Goal: Task Accomplishment & Management: Use online tool/utility

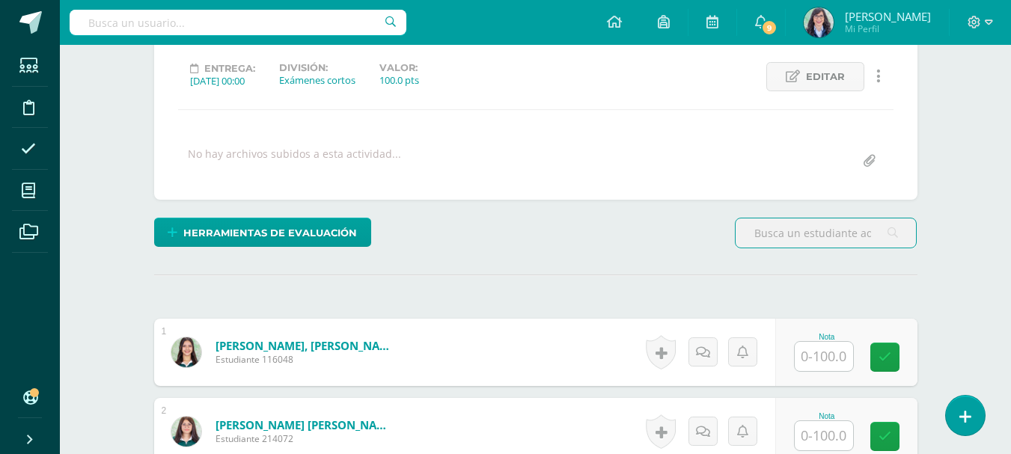
scroll to position [300, 0]
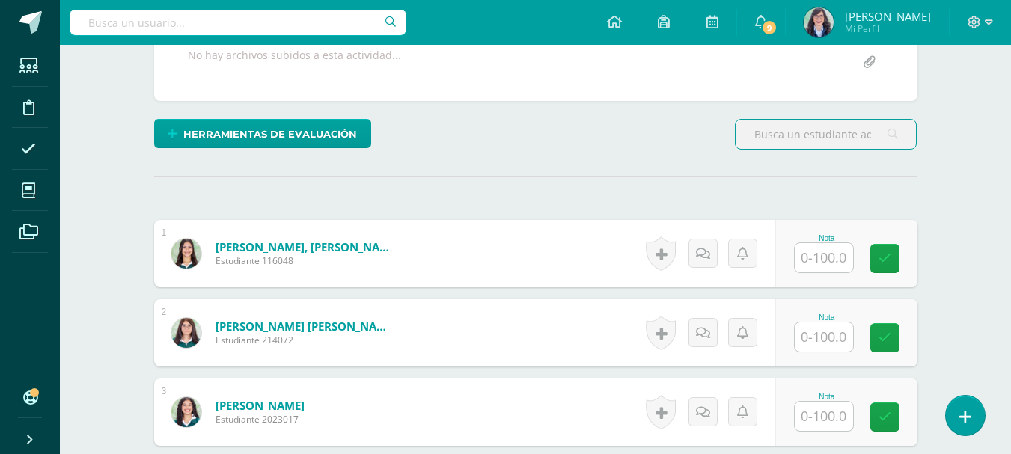
click at [840, 254] on input "text" at bounding box center [824, 257] width 58 height 29
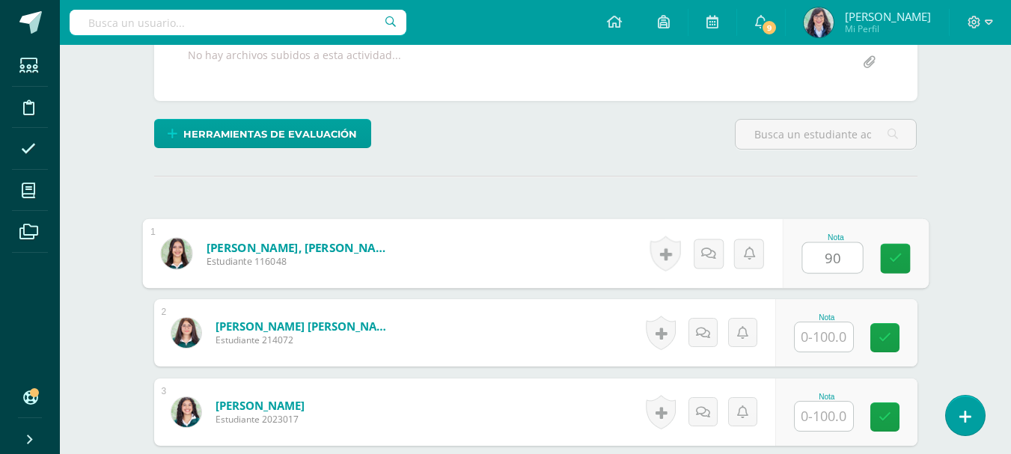
type input "90"
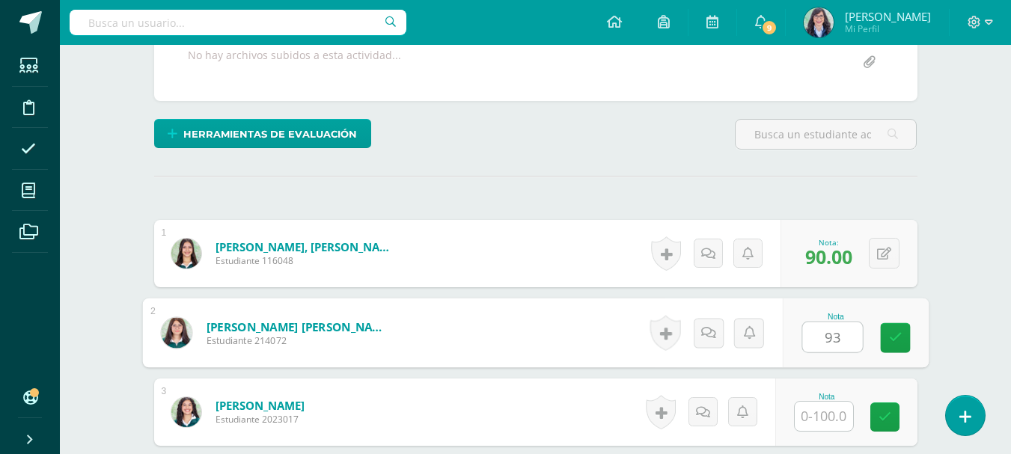
type input "93"
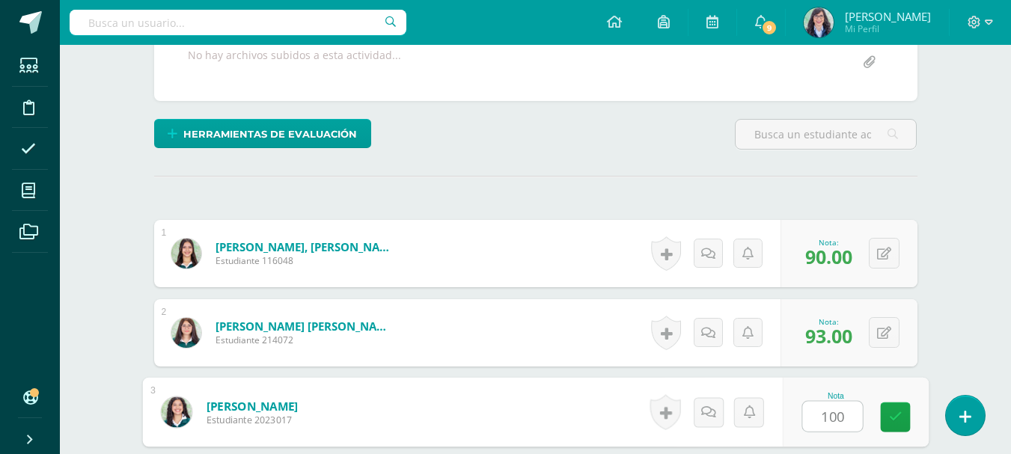
type input "100"
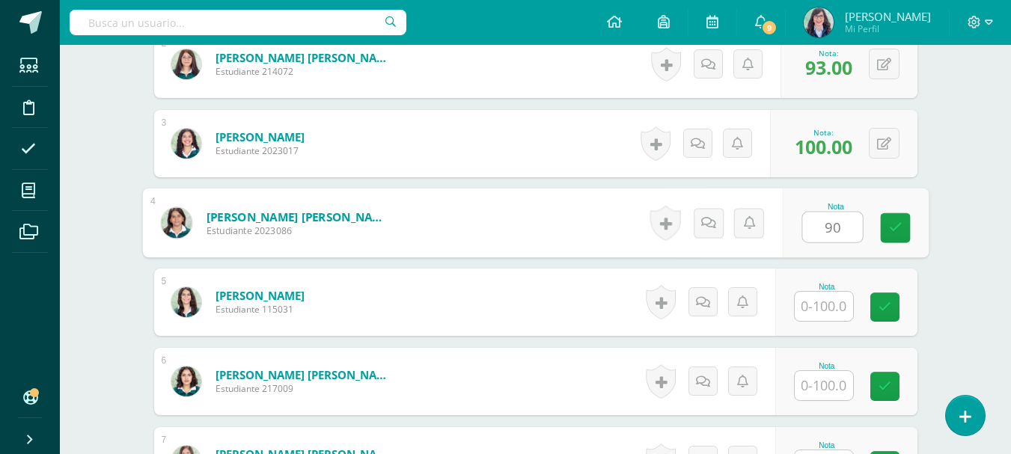
type input "90"
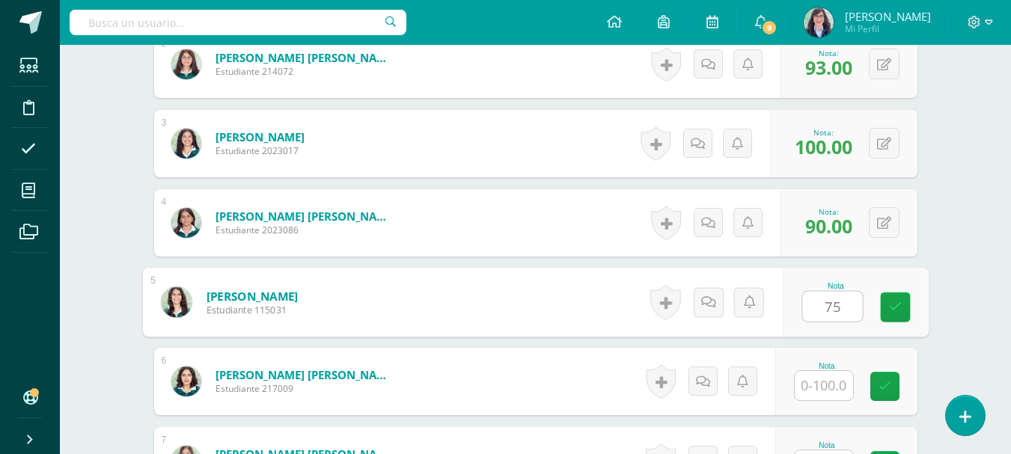
type input "75"
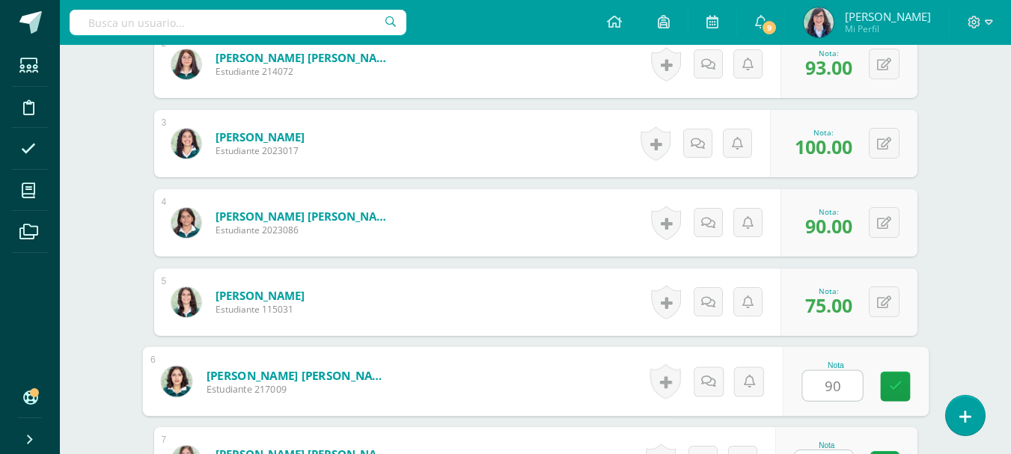
type input "90"
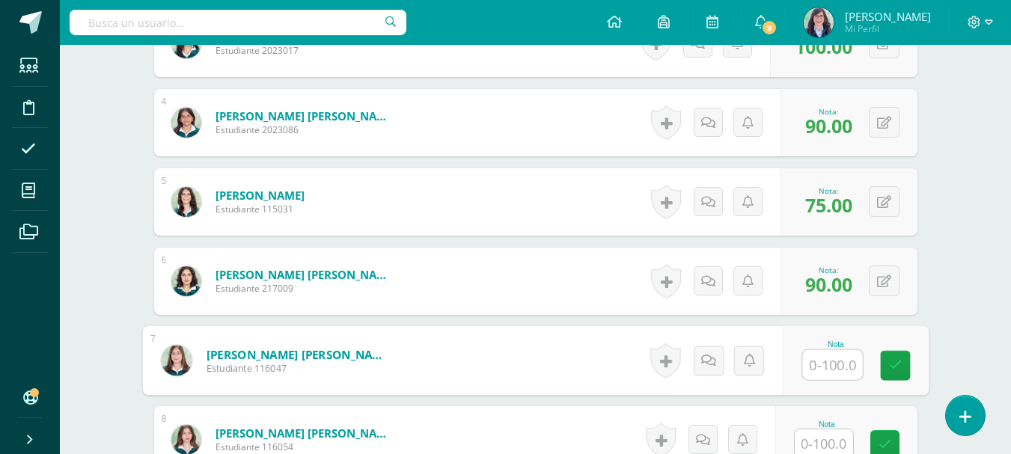
scroll to position [744, 0]
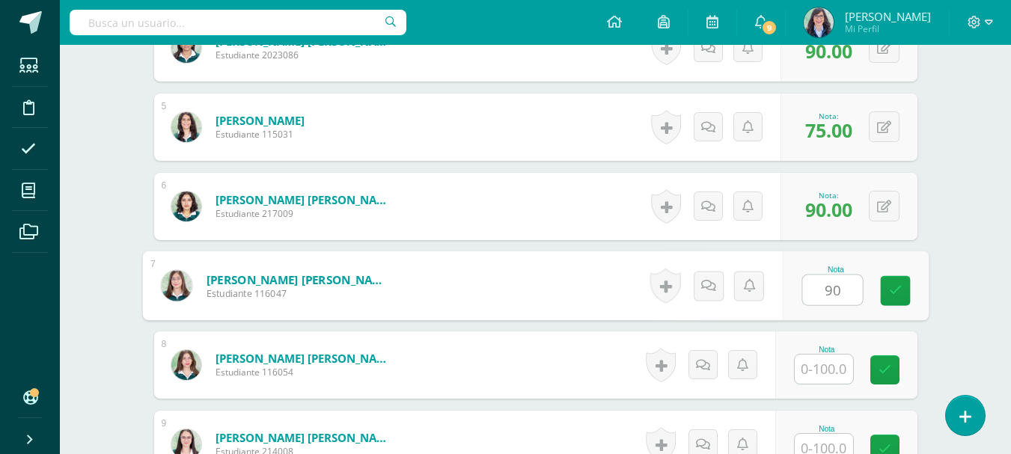
type input "90"
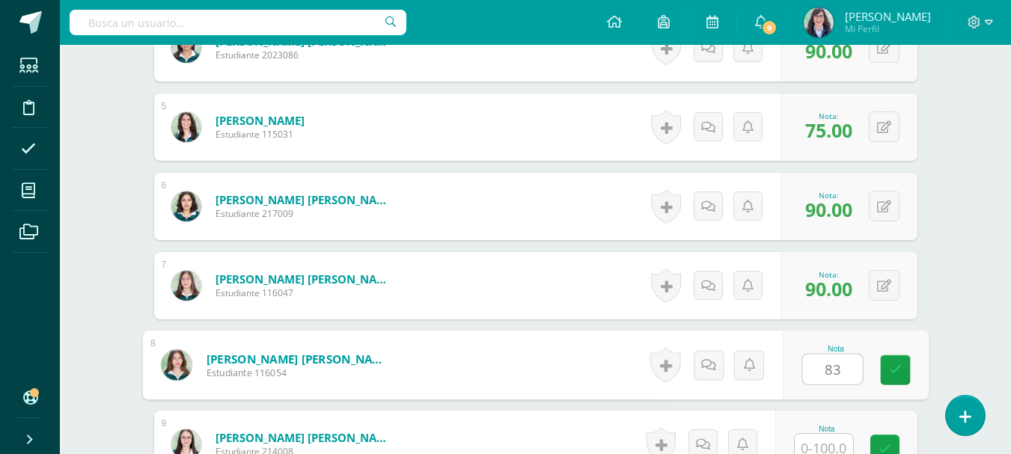
type input "83"
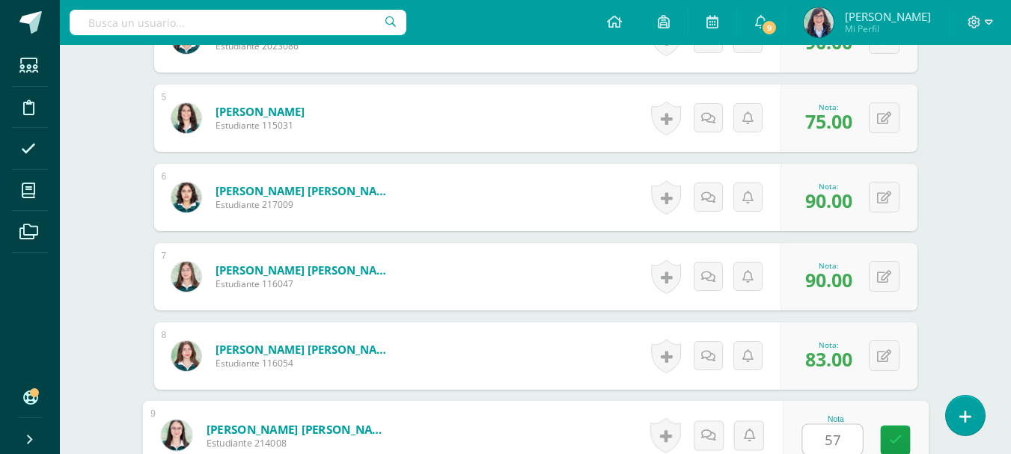
type input "57"
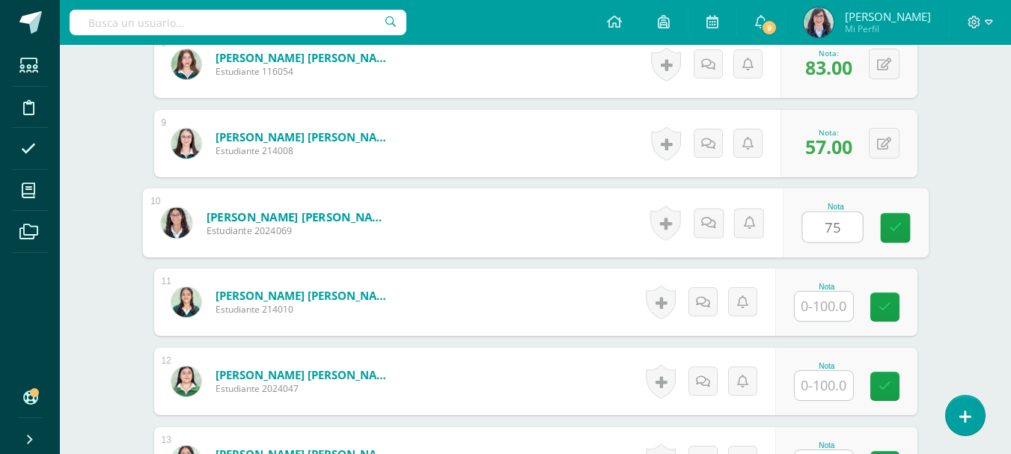
type input "75"
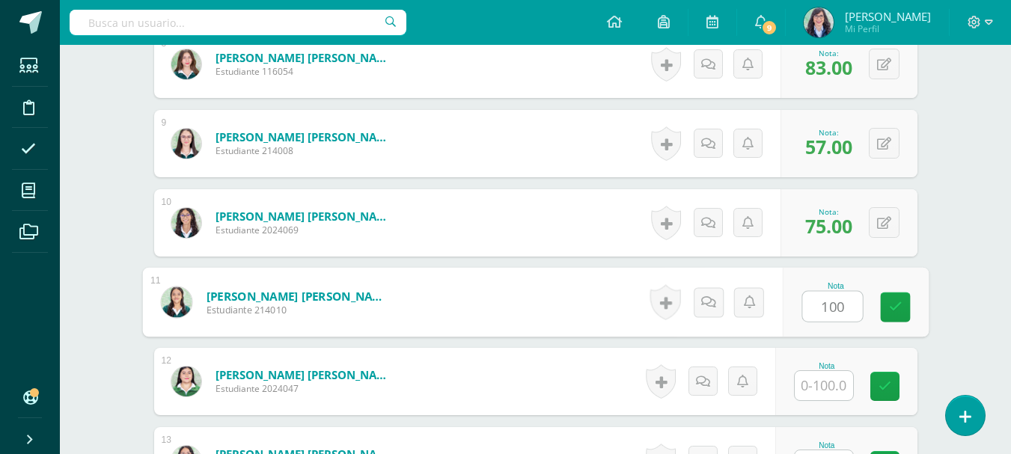
type input "100"
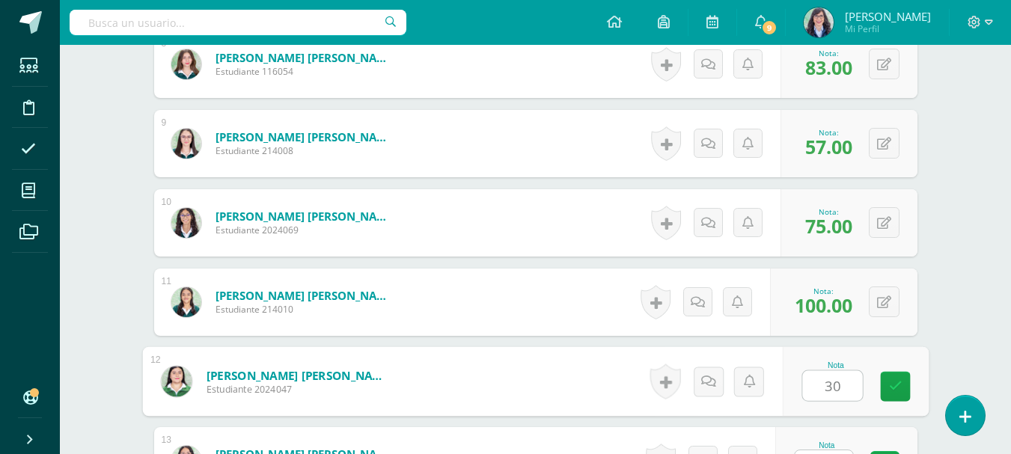
type input "30"
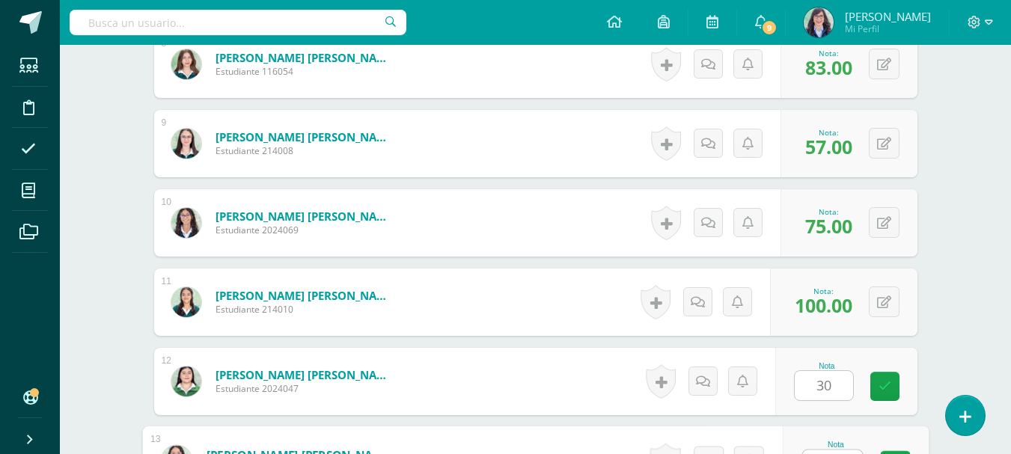
scroll to position [1070, 0]
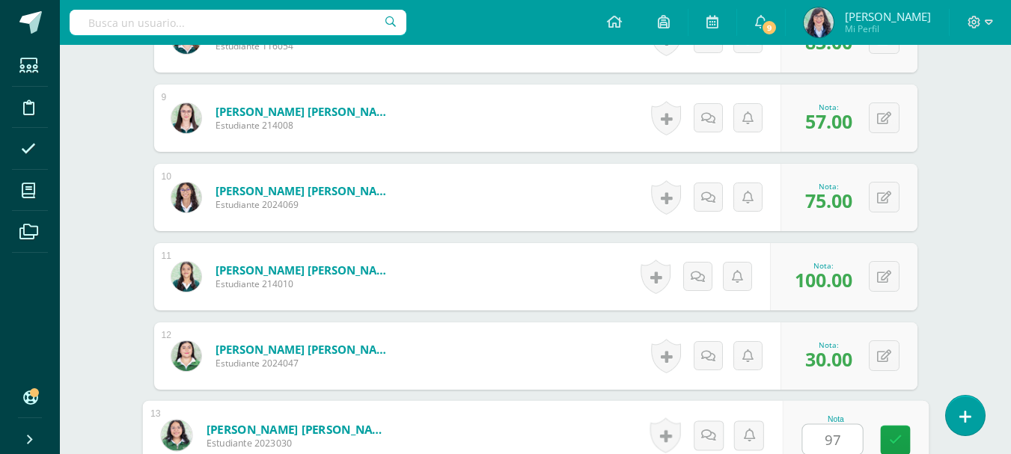
type input "97"
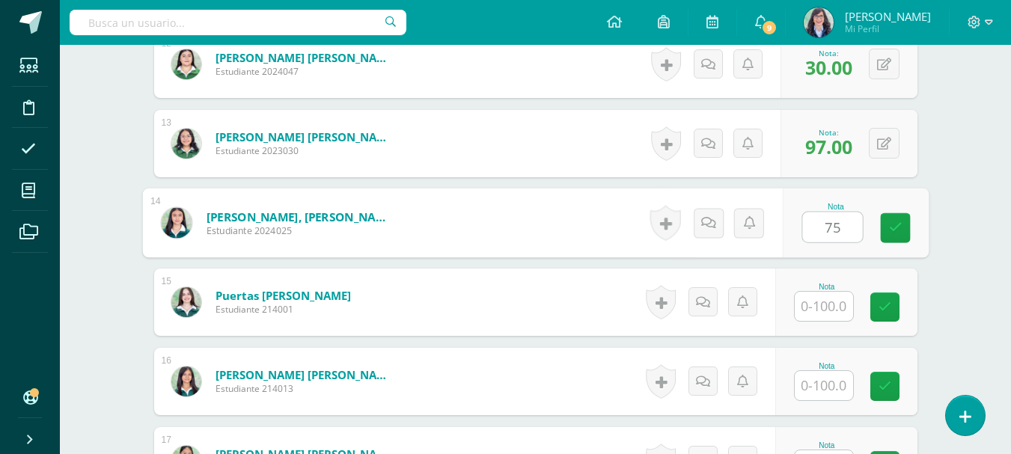
type input "75"
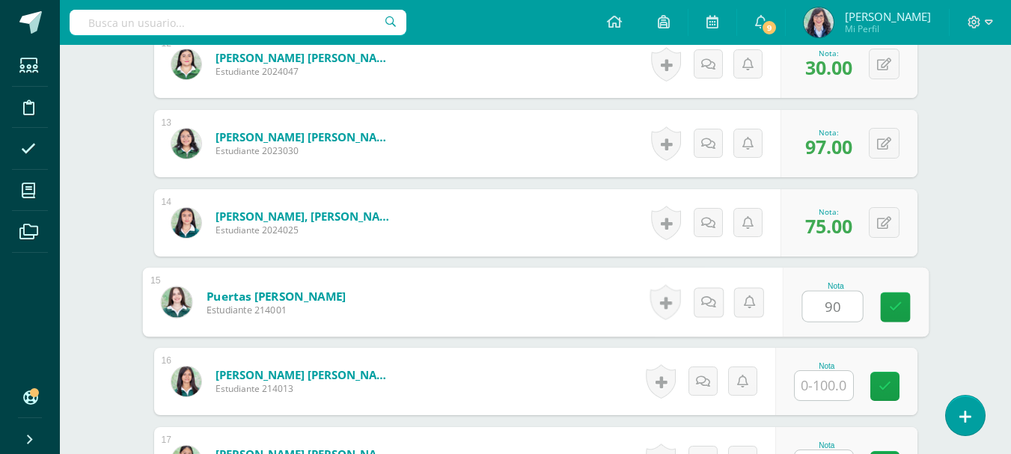
type input "90"
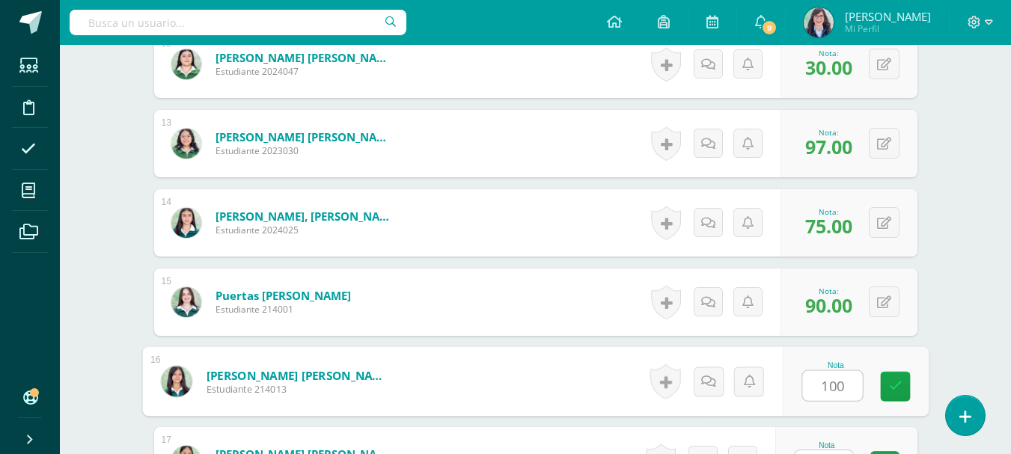
type input "100"
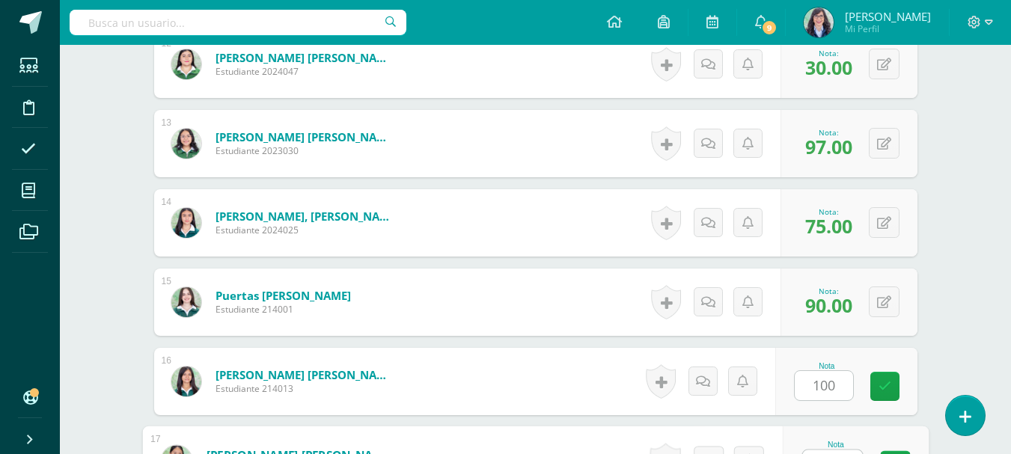
scroll to position [1388, 0]
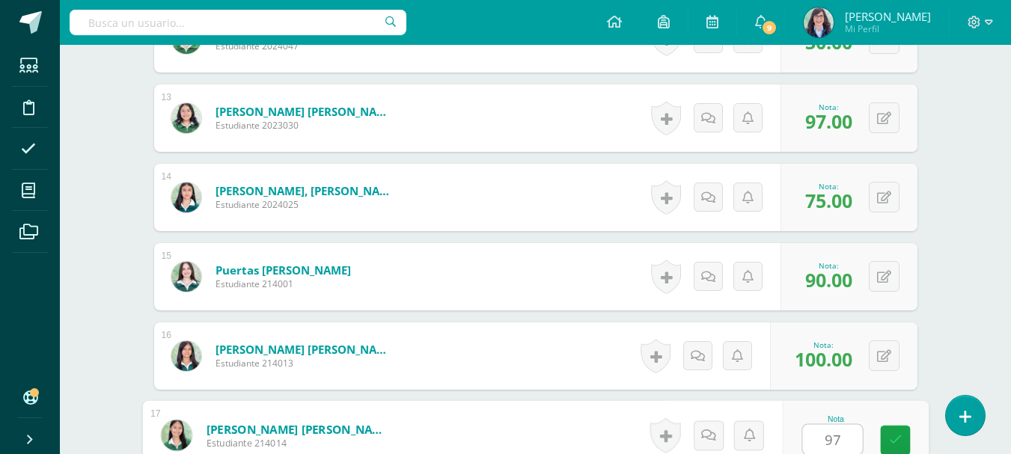
type input "97"
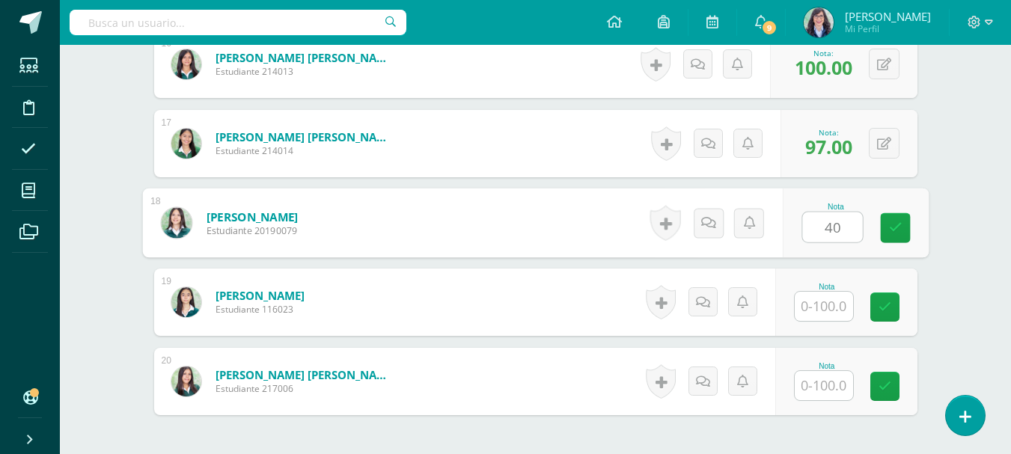
type input "40"
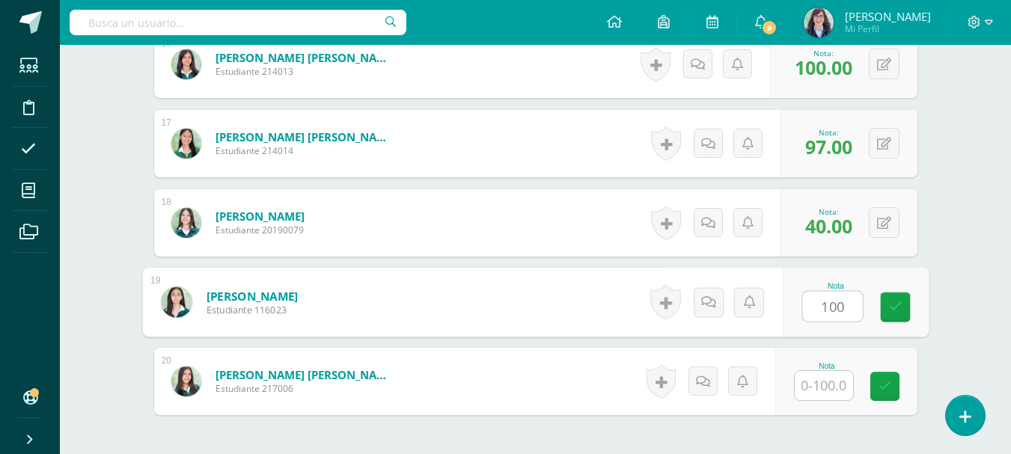
type input "100"
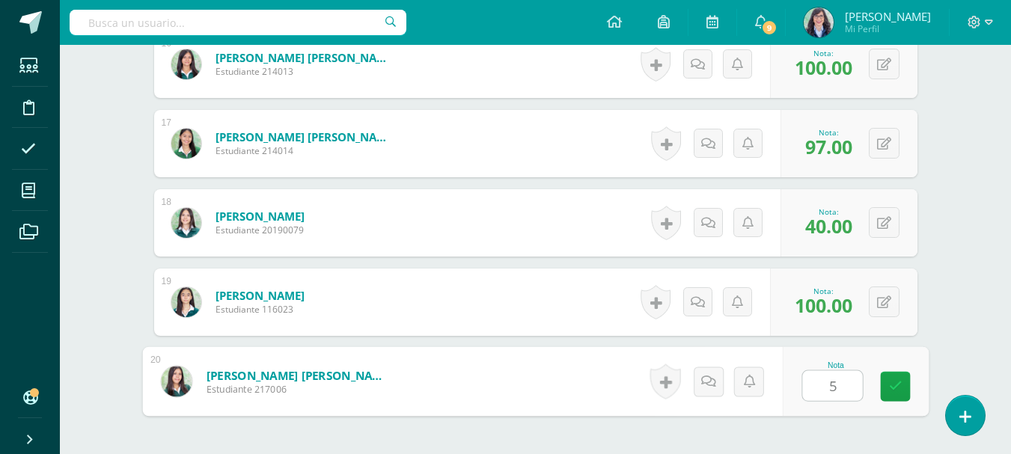
type input "55"
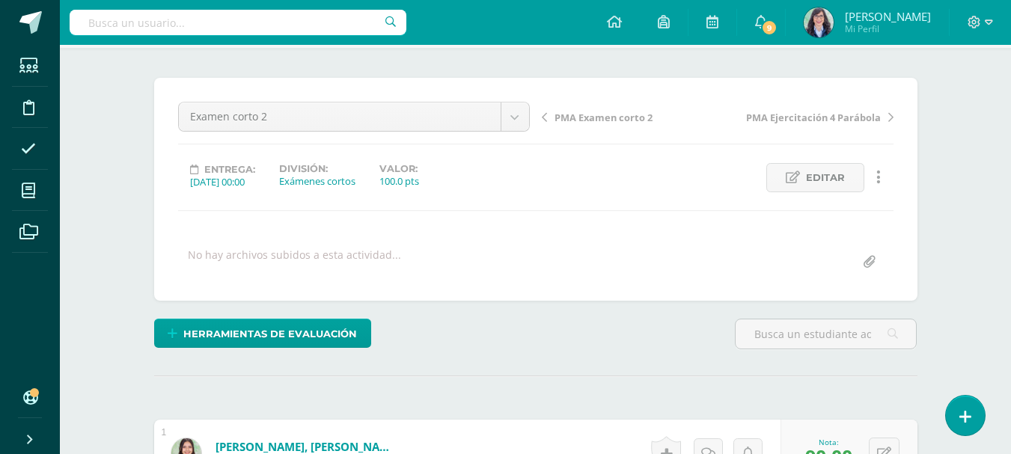
scroll to position [0, 0]
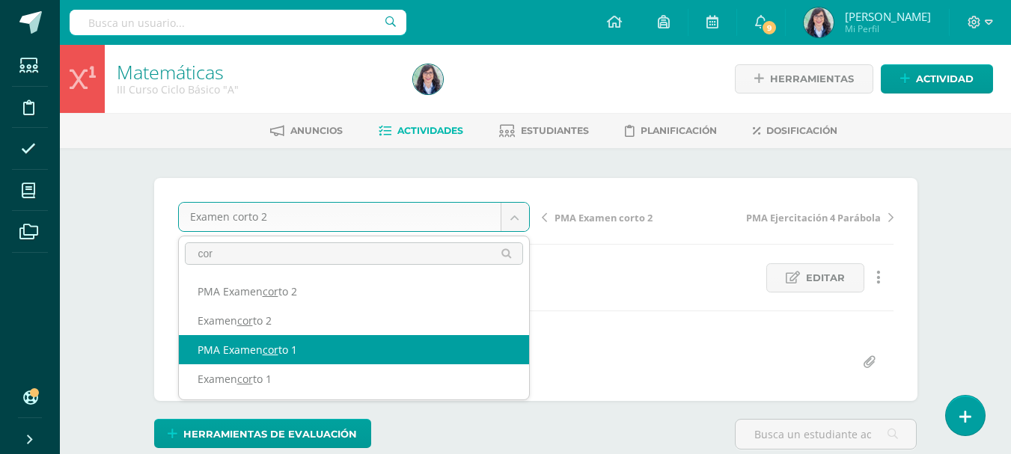
type input "cor"
select select "/dashboard/teacher/grade-activity/260732/"
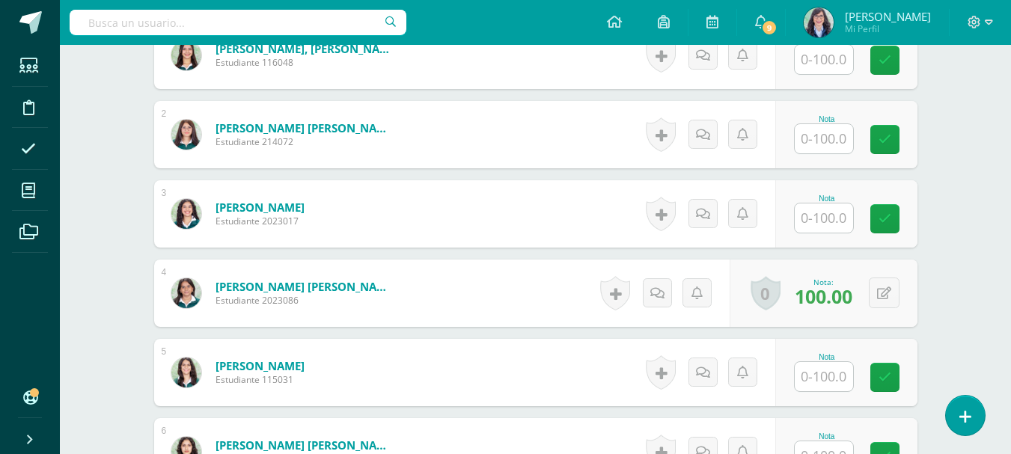
scroll to position [525, 0]
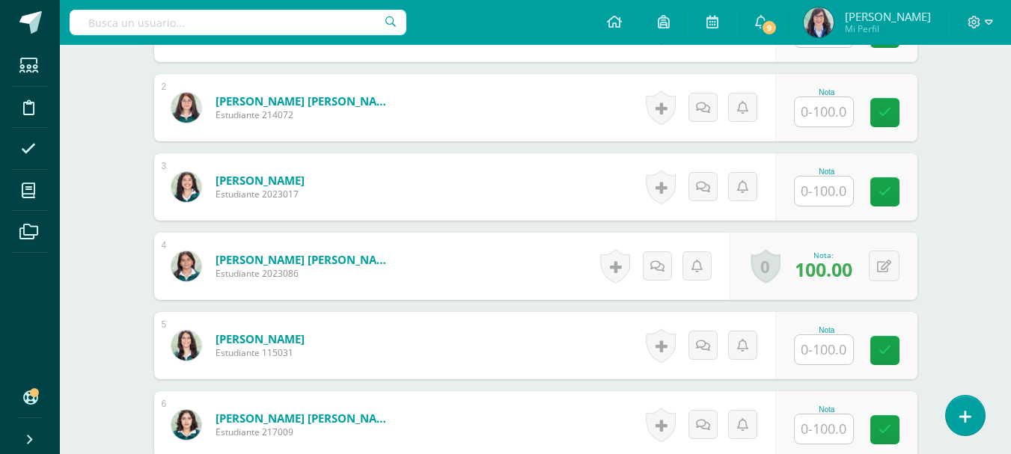
click at [828, 193] on input "text" at bounding box center [824, 191] width 58 height 29
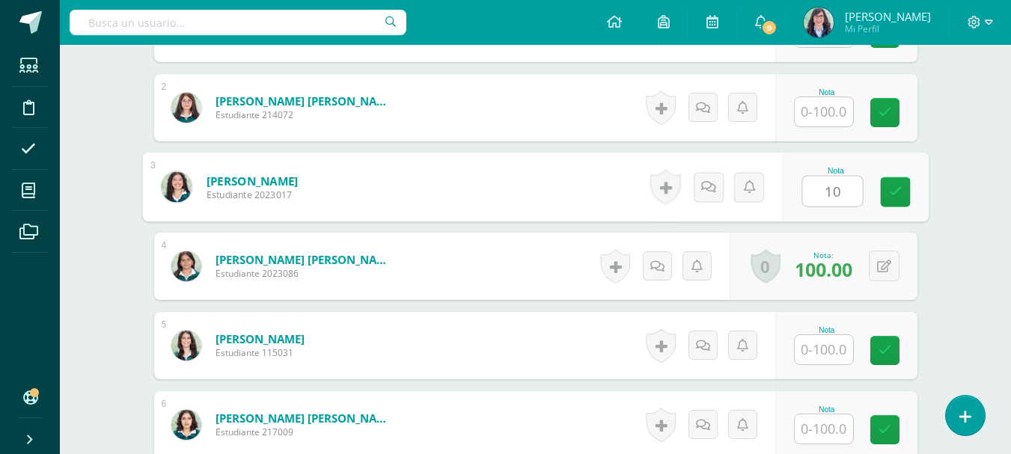
type input "100"
click at [888, 192] on link at bounding box center [895, 192] width 30 height 30
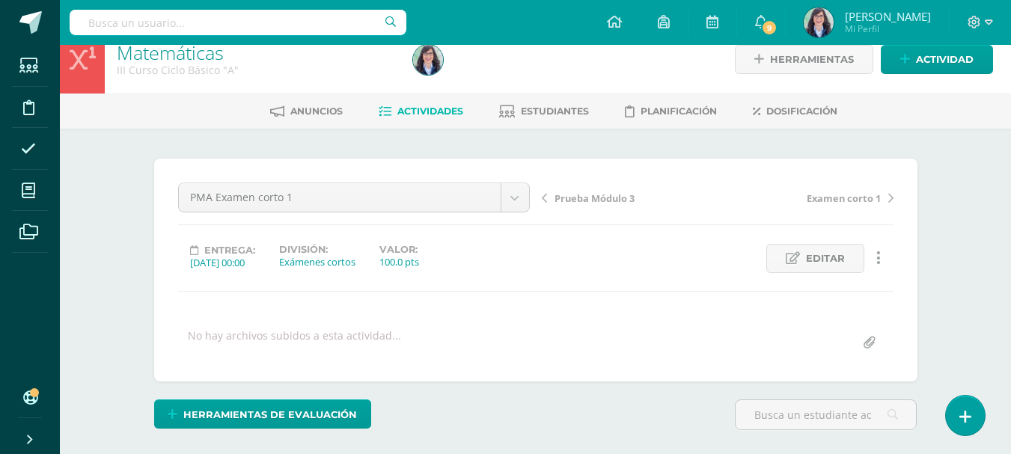
scroll to position [1, 0]
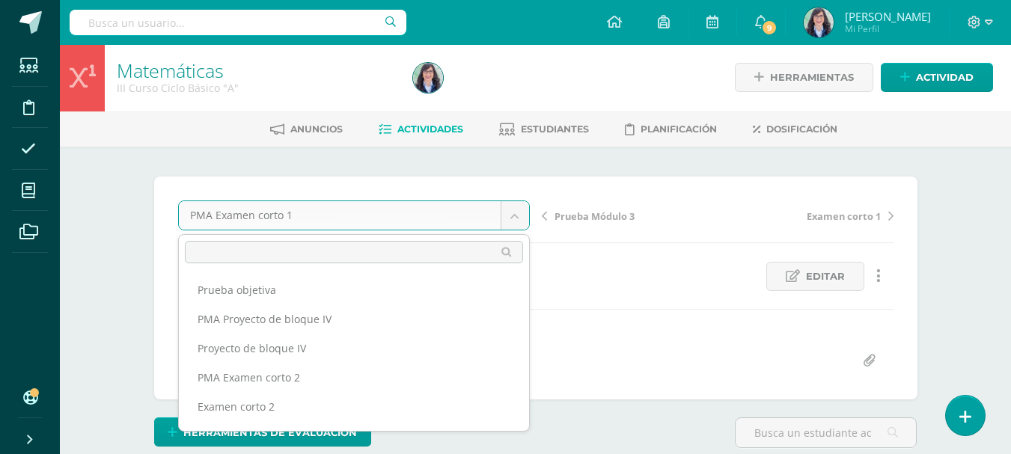
scroll to position [195, 0]
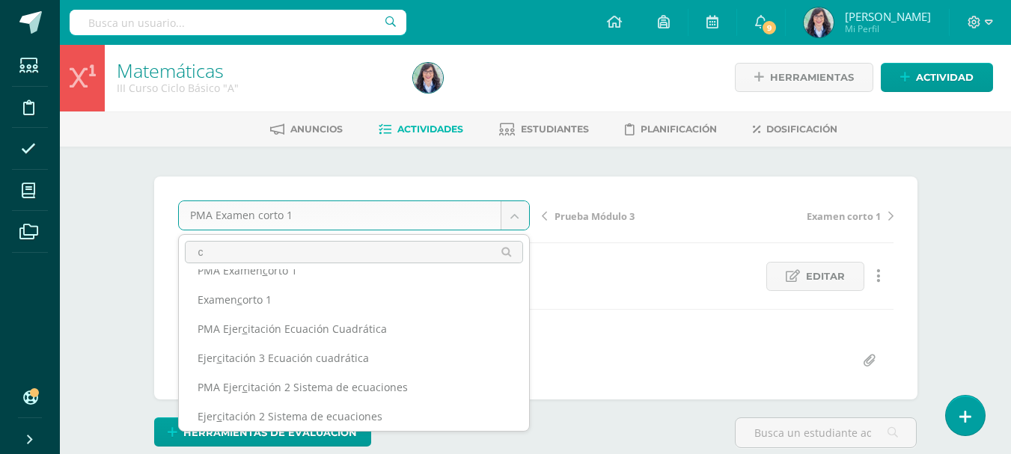
scroll to position [0, 0]
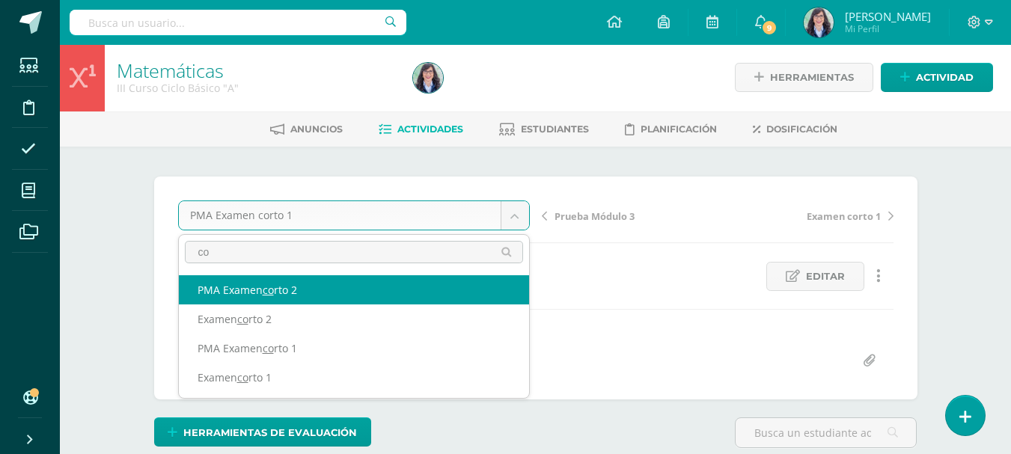
type input "co"
select select "/dashboard/teacher/grade-activity/260736/"
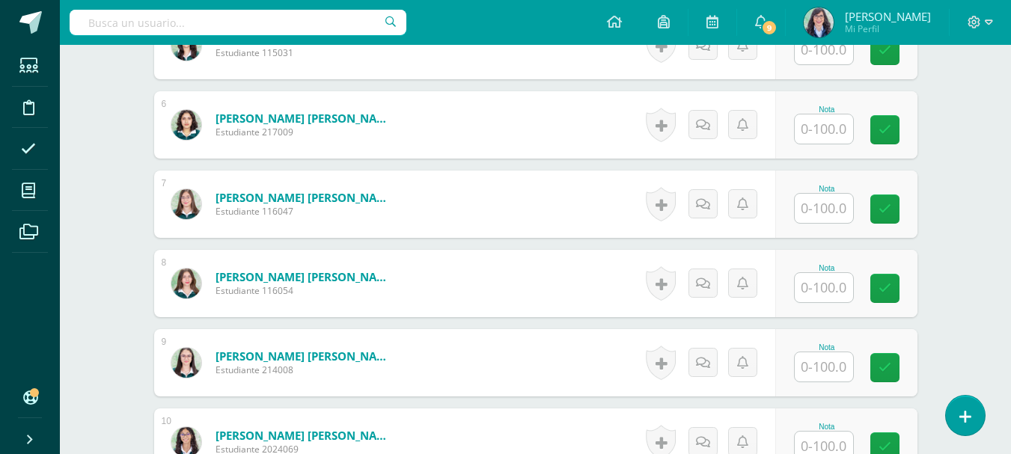
scroll to position [827, 0]
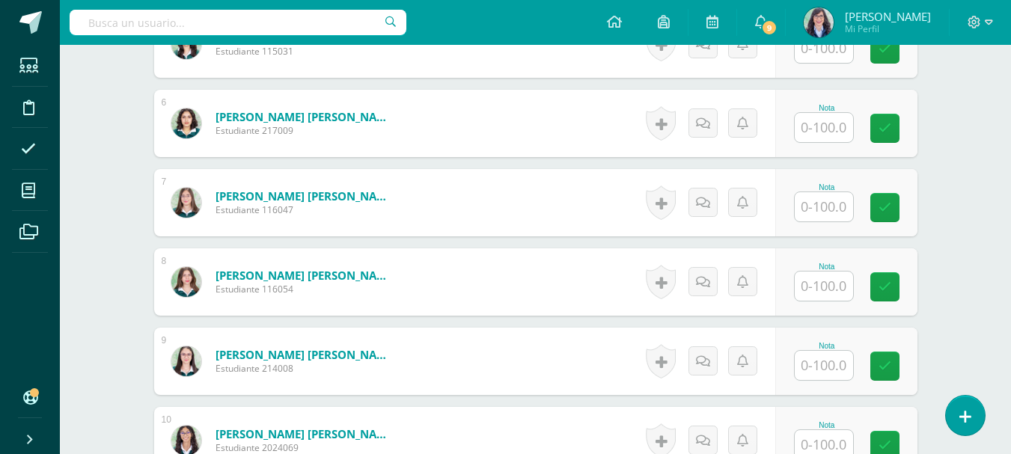
click at [820, 284] on input "text" at bounding box center [824, 286] width 58 height 29
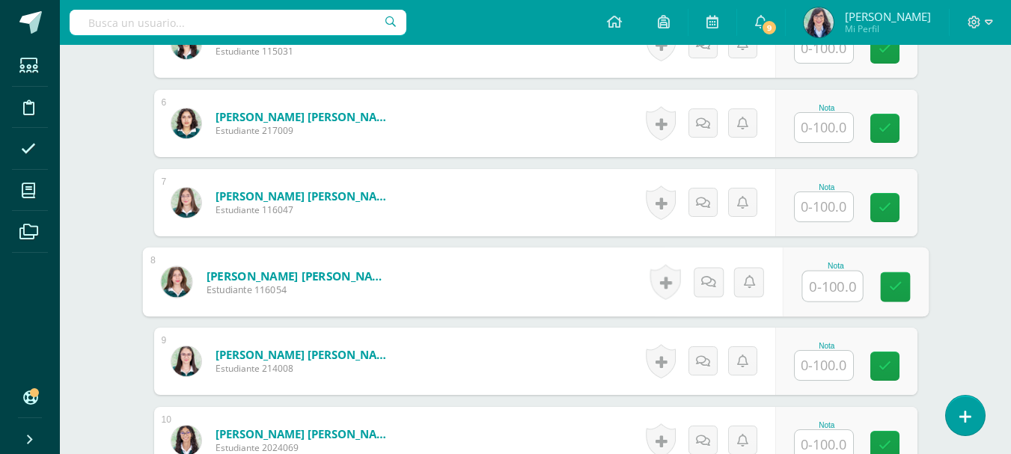
click at [826, 368] on input "text" at bounding box center [824, 365] width 58 height 29
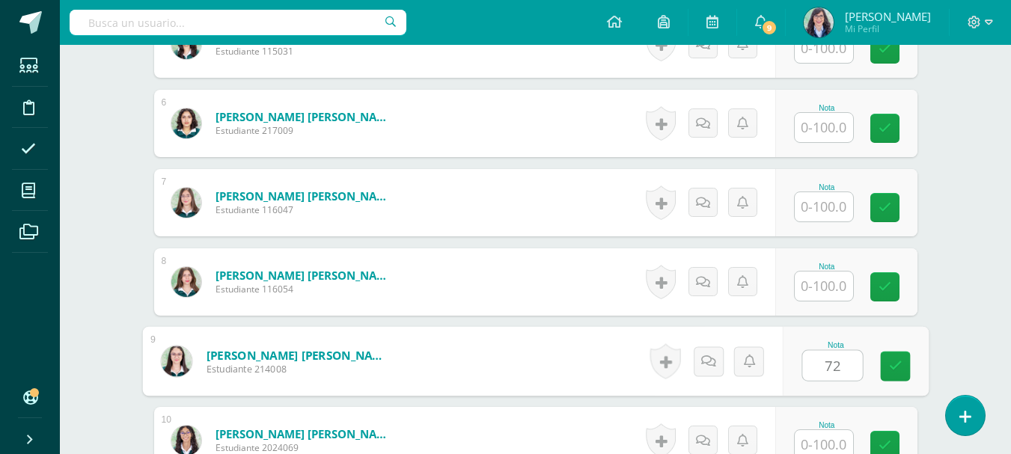
type input "72"
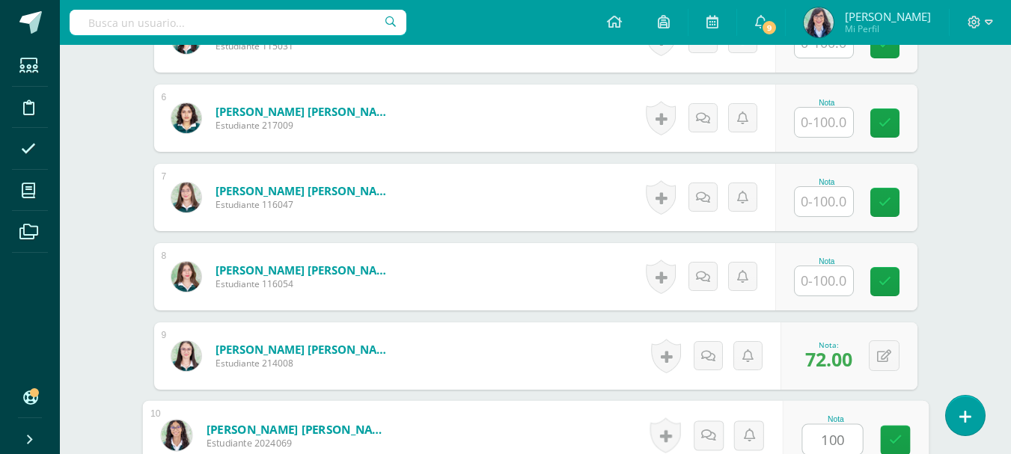
type input "100"
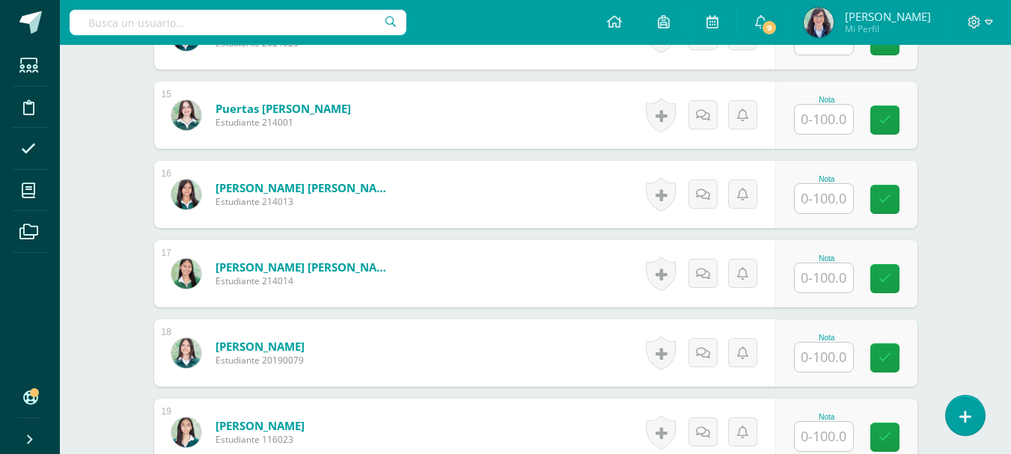
scroll to position [1648, 0]
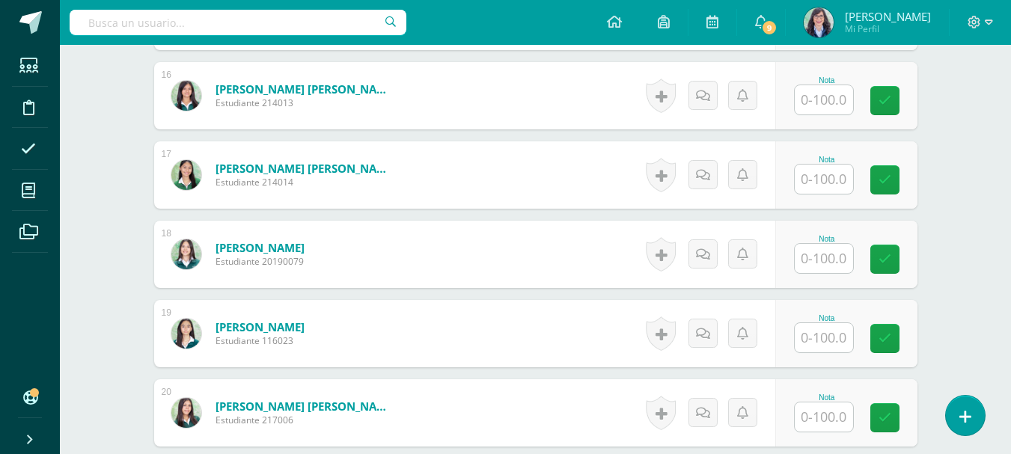
click at [832, 258] on input "text" at bounding box center [824, 258] width 58 height 29
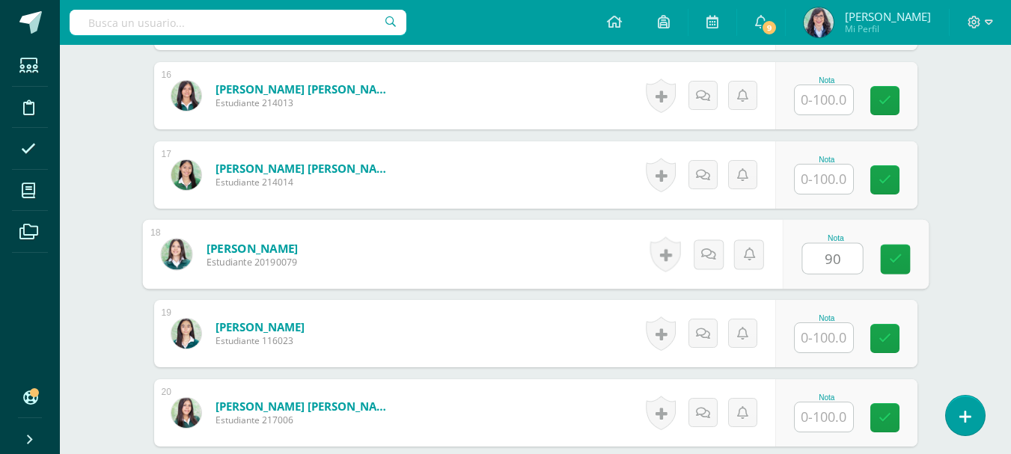
type input "90"
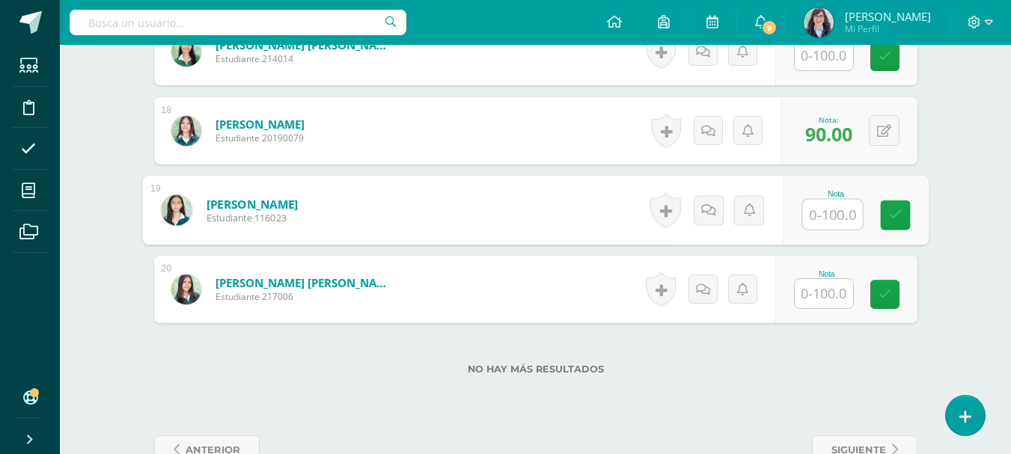
scroll to position [1798, 0]
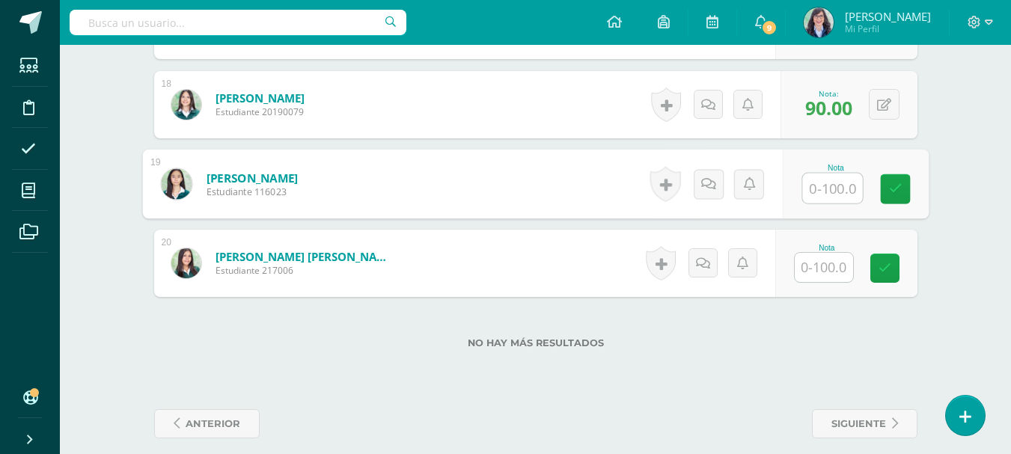
click at [830, 266] on input "text" at bounding box center [824, 267] width 58 height 29
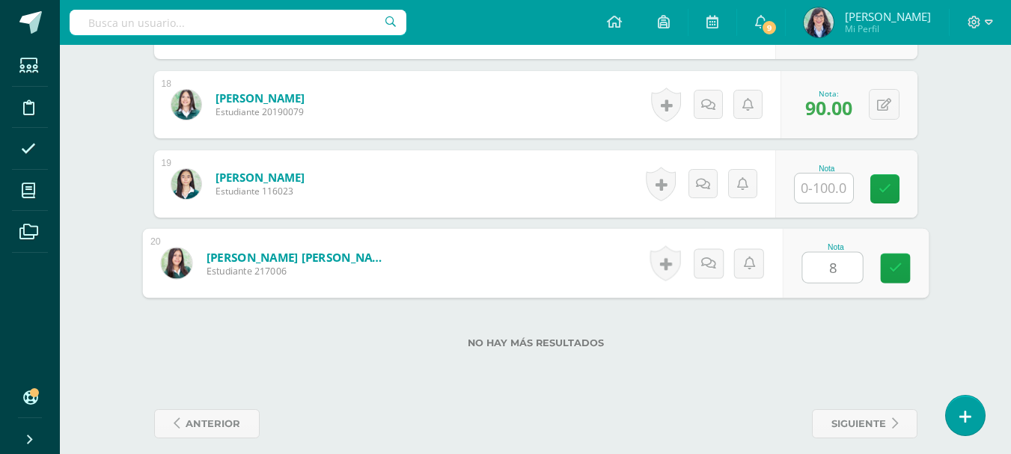
type input "87"
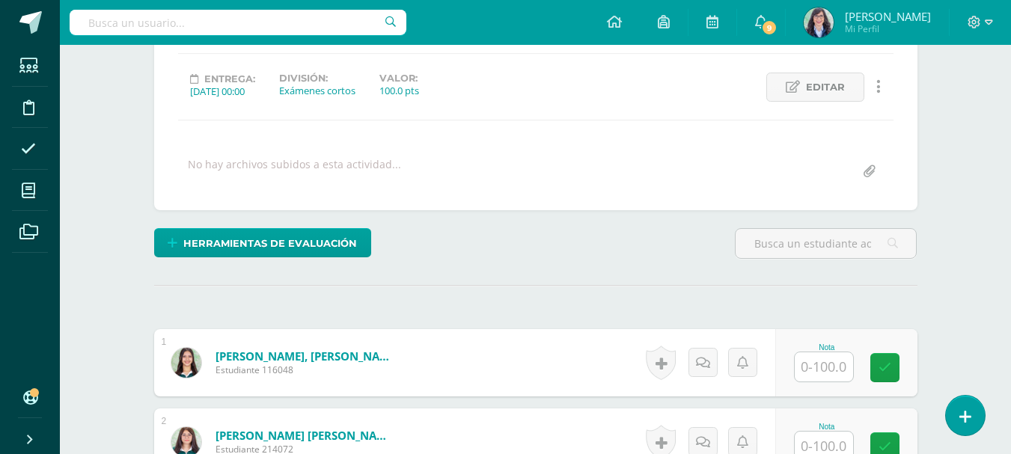
scroll to position [0, 0]
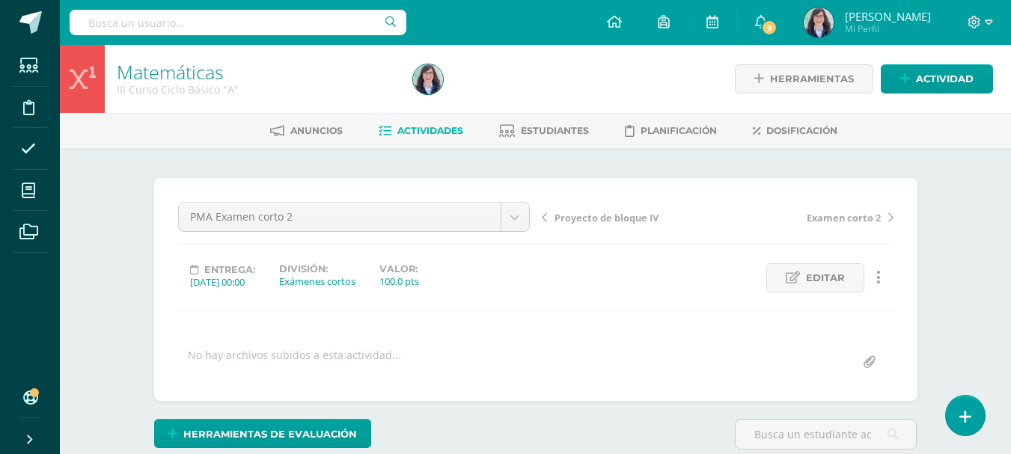
click at [496, 430] on div "Herramientas de evaluación Lista de cotejo Escala de valoración Puntos Extra Su…" at bounding box center [535, 440] width 775 height 43
